Goal: Information Seeking & Learning: Learn about a topic

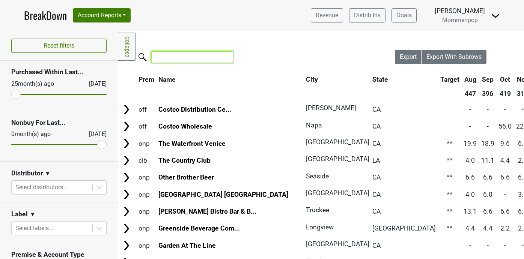
click at [184, 56] on input "search" at bounding box center [192, 57] width 82 height 12
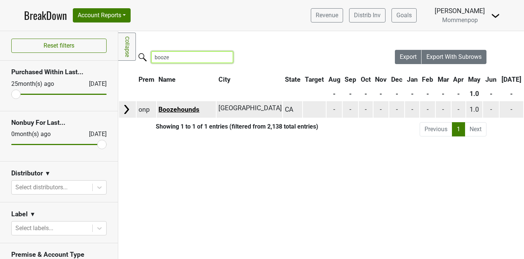
type input "booze"
click at [188, 108] on link "Boozehounds" at bounding box center [178, 110] width 41 height 8
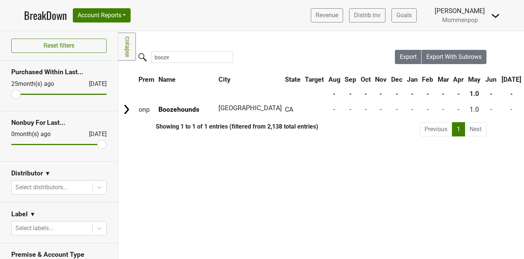
scroll to position [36, 0]
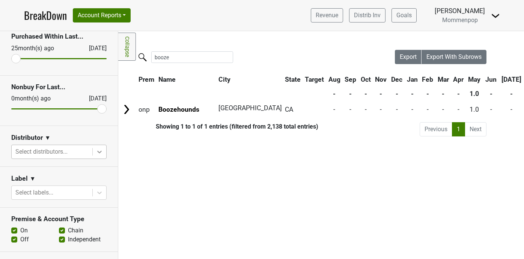
click at [99, 150] on icon at bounding box center [100, 152] width 8 height 8
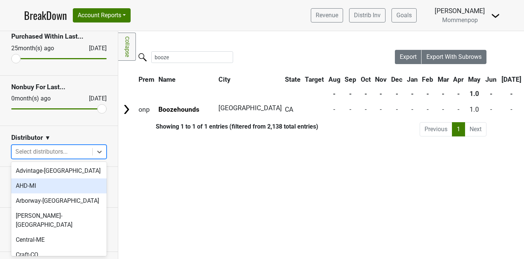
scroll to position [269, 0]
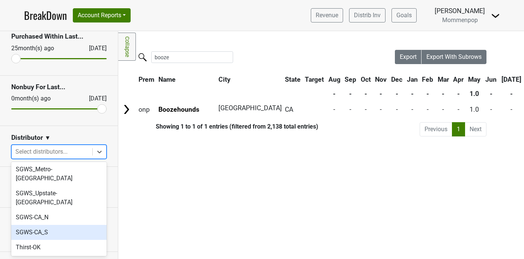
click at [57, 225] on div "SGWS-CA_S" at bounding box center [58, 232] width 95 height 15
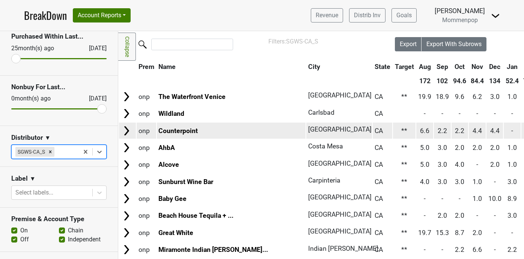
scroll to position [0, 0]
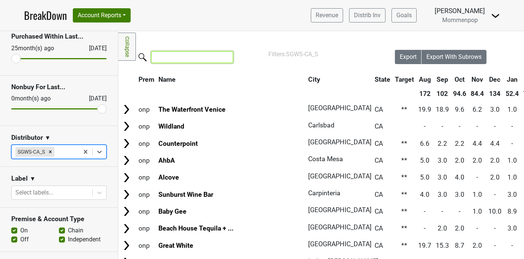
click at [196, 60] on input "search" at bounding box center [192, 57] width 82 height 12
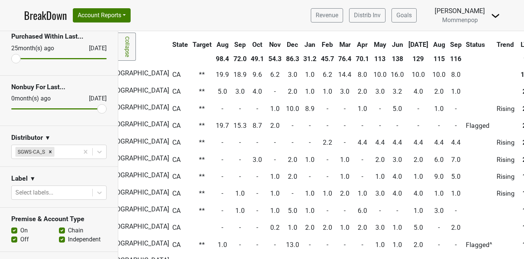
scroll to position [0, 202]
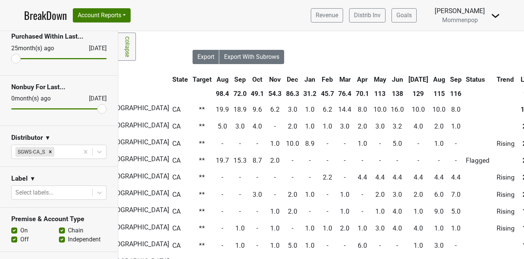
click at [448, 79] on th "Sep" at bounding box center [455, 80] width 15 height 14
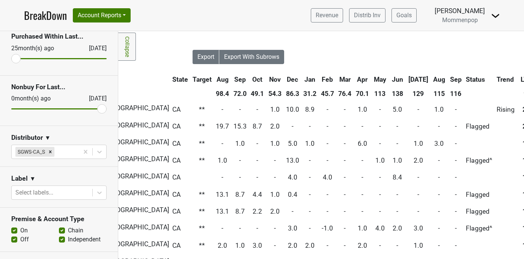
click at [448, 79] on th "Sep" at bounding box center [455, 80] width 15 height 14
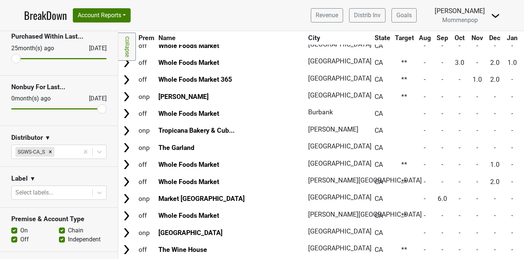
scroll to position [0, 0]
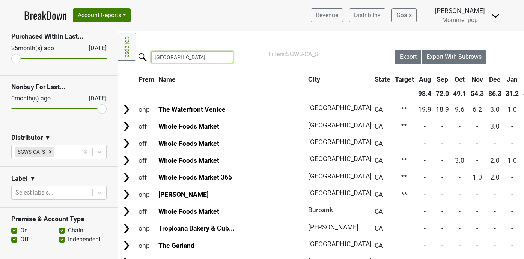
click at [174, 59] on input "[GEOGRAPHIC_DATA]" at bounding box center [192, 57] width 82 height 12
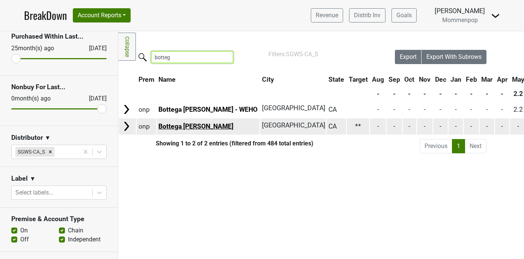
type input "botteg"
click at [184, 129] on link "Bottega [PERSON_NAME]" at bounding box center [195, 127] width 75 height 8
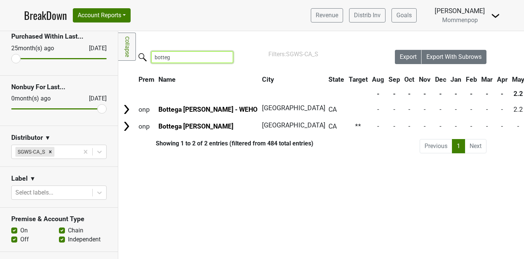
click at [222, 58] on input "botteg" at bounding box center [192, 57] width 82 height 12
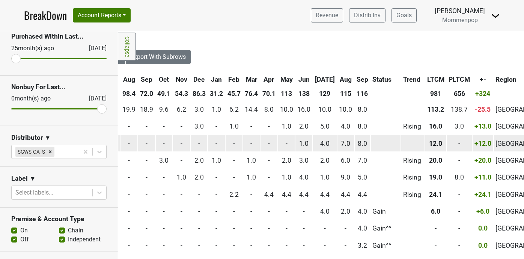
scroll to position [0, 296]
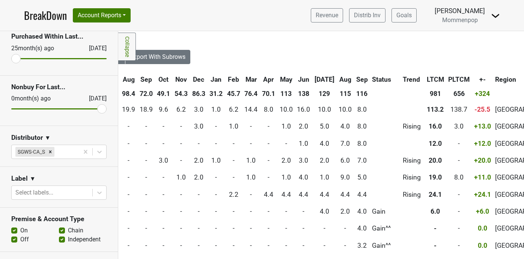
type input "[GEOGRAPHIC_DATA]"
click at [337, 80] on th "Aug" at bounding box center [345, 80] width 17 height 14
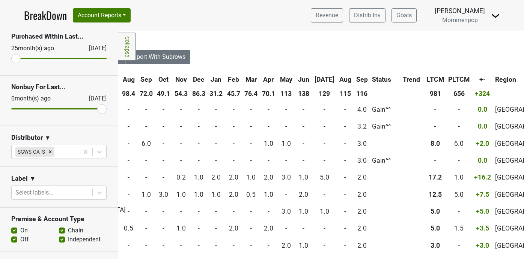
click at [337, 80] on th "Aug" at bounding box center [345, 80] width 17 height 14
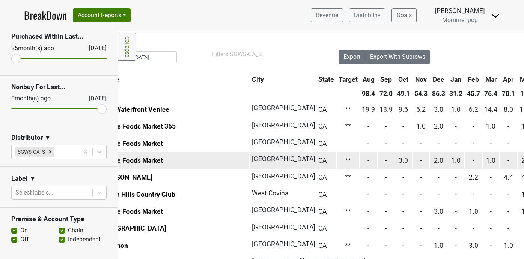
scroll to position [0, 0]
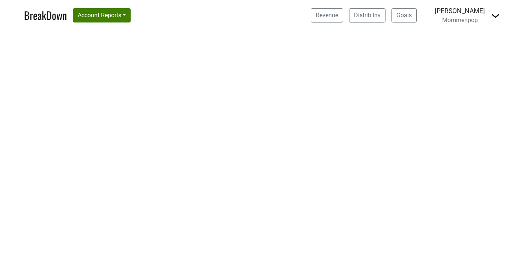
select select "CA"
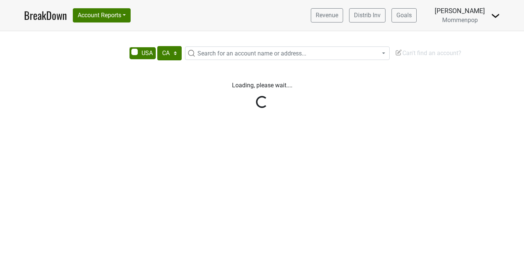
select select "CA"
